Goal: Task Accomplishment & Management: Use online tool/utility

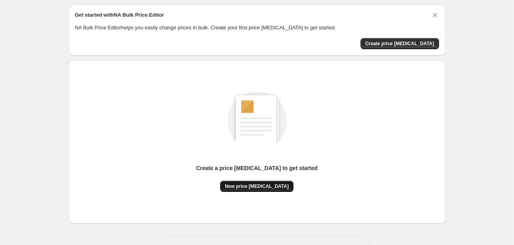
scroll to position [42, 0]
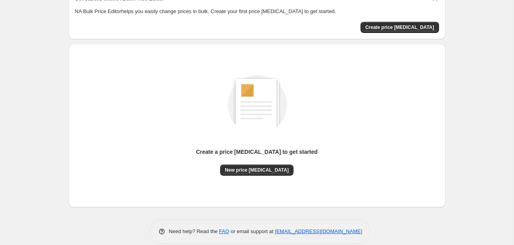
click at [260, 162] on div "Create a price change job to get started" at bounding box center [257, 156] width 122 height 17
click at [259, 166] on button "New price change job" at bounding box center [256, 170] width 73 height 11
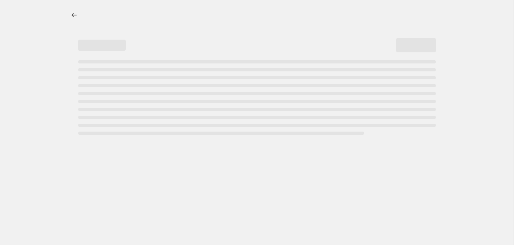
select select "percentage"
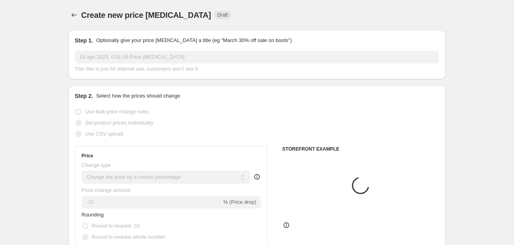
scroll to position [84, 0]
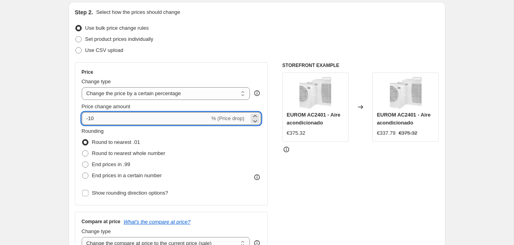
click at [161, 115] on input "-10" at bounding box center [146, 118] width 128 height 13
type input "-1"
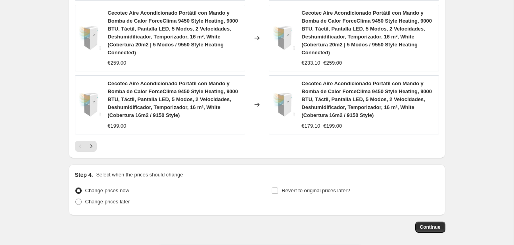
scroll to position [653, 0]
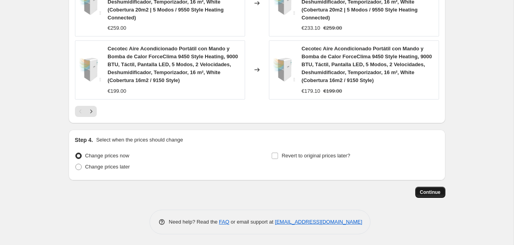
type input "-25"
click at [422, 191] on span "Continue" at bounding box center [430, 192] width 21 height 6
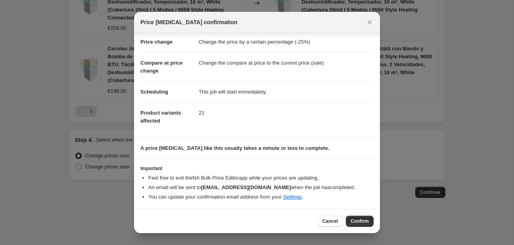
scroll to position [16, 0]
click at [352, 217] on button "Confirm" at bounding box center [360, 221] width 28 height 11
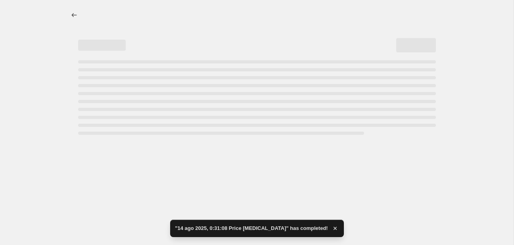
select select "percentage"
